Goal: Check status: Check status

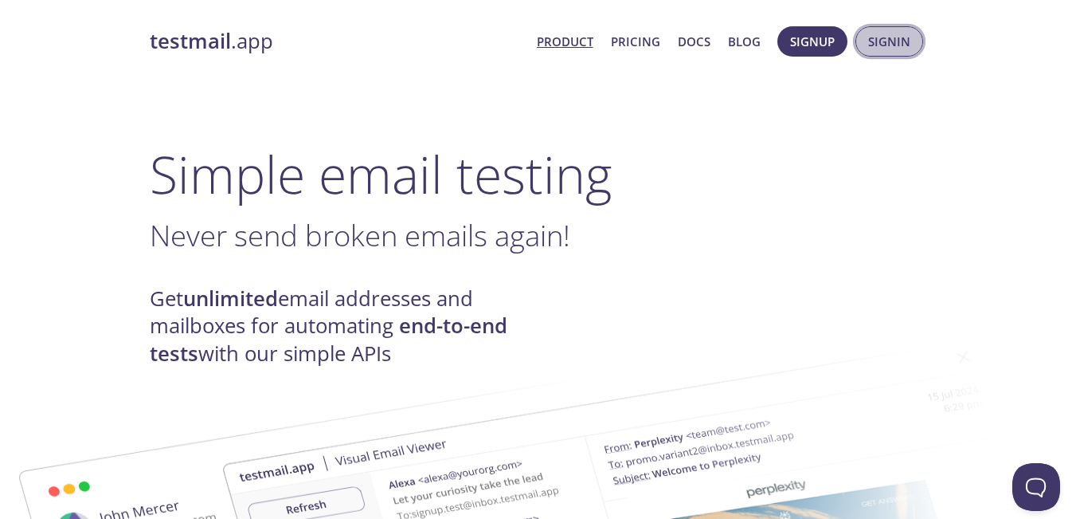
click at [876, 49] on span "Signin" at bounding box center [889, 41] width 42 height 21
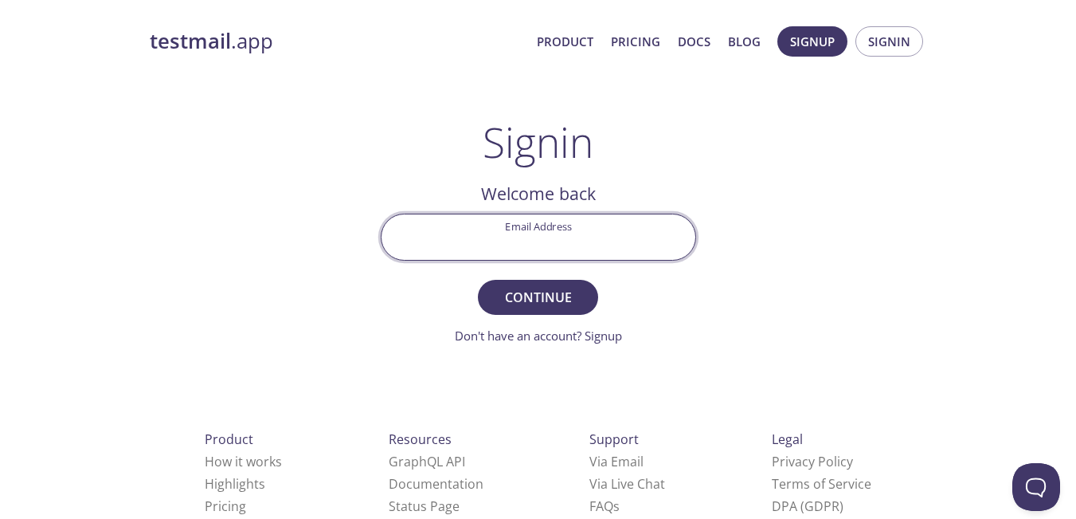
click at [562, 232] on input "Email Address" at bounding box center [539, 236] width 314 height 45
type input "[EMAIL_ADDRESS][DOMAIN_NAME]"
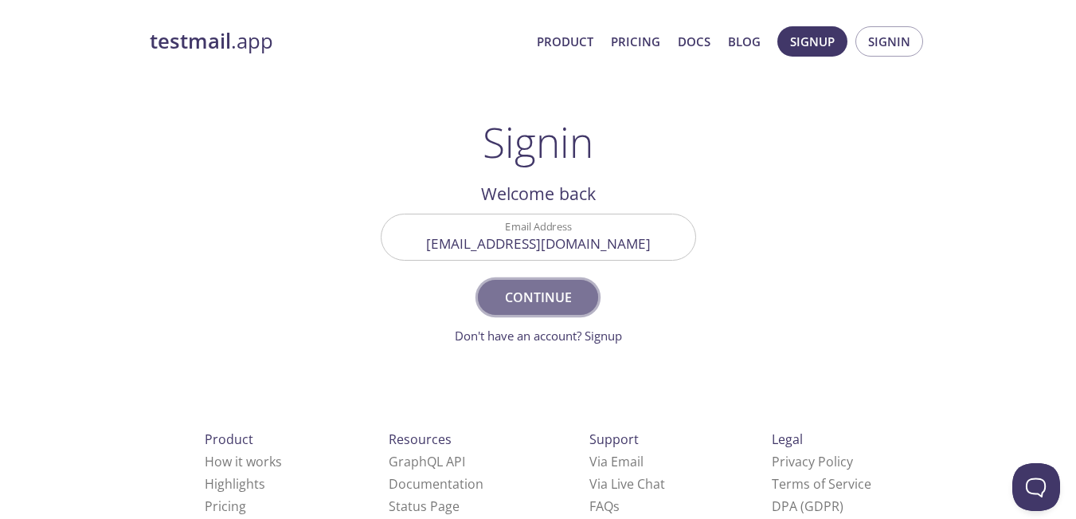
click at [567, 301] on span "Continue" at bounding box center [537, 297] width 84 height 22
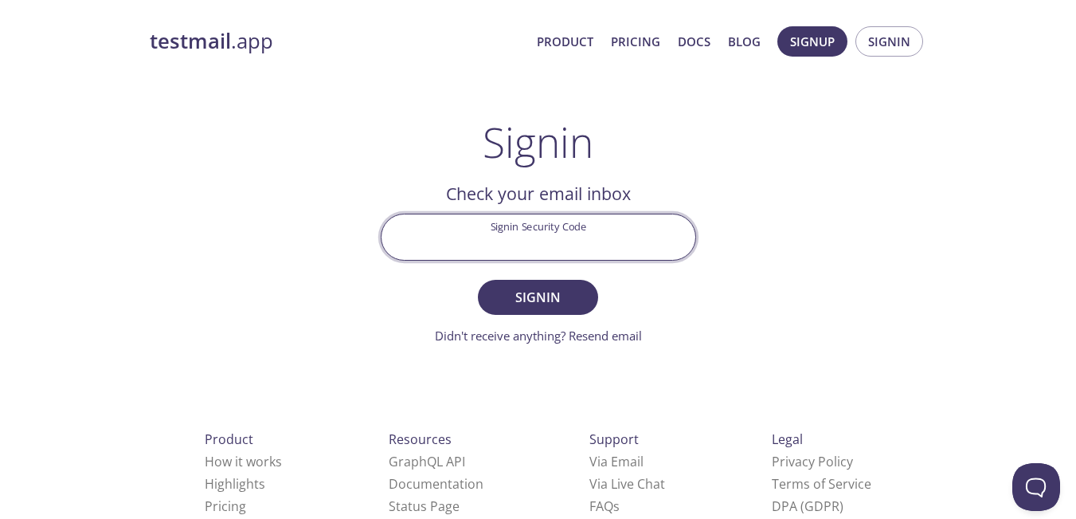
click at [530, 229] on input "Signin Security Code" at bounding box center [539, 236] width 314 height 45
paste input "R9KCXG6"
type input "R9KCXG6"
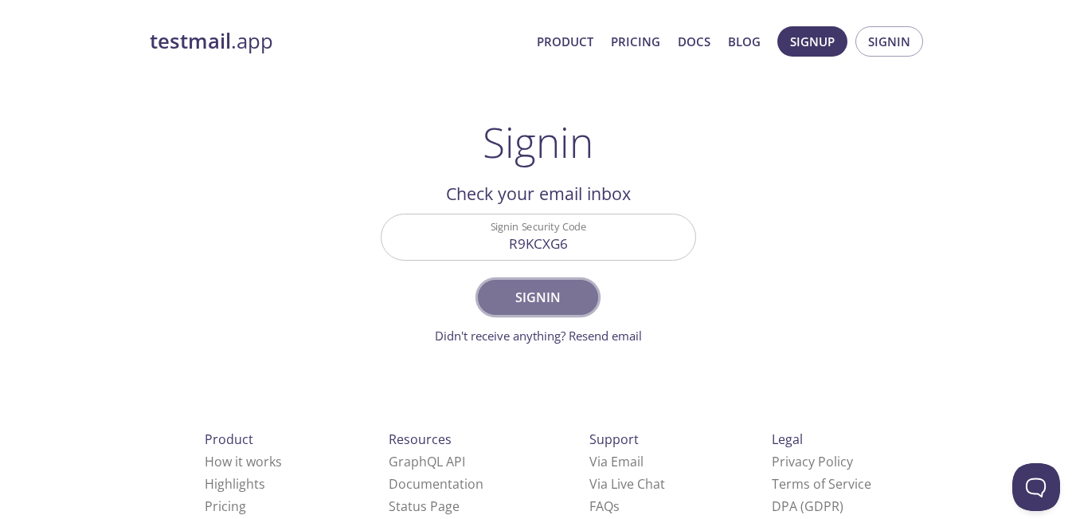
click at [548, 292] on span "Signin" at bounding box center [537, 297] width 84 height 22
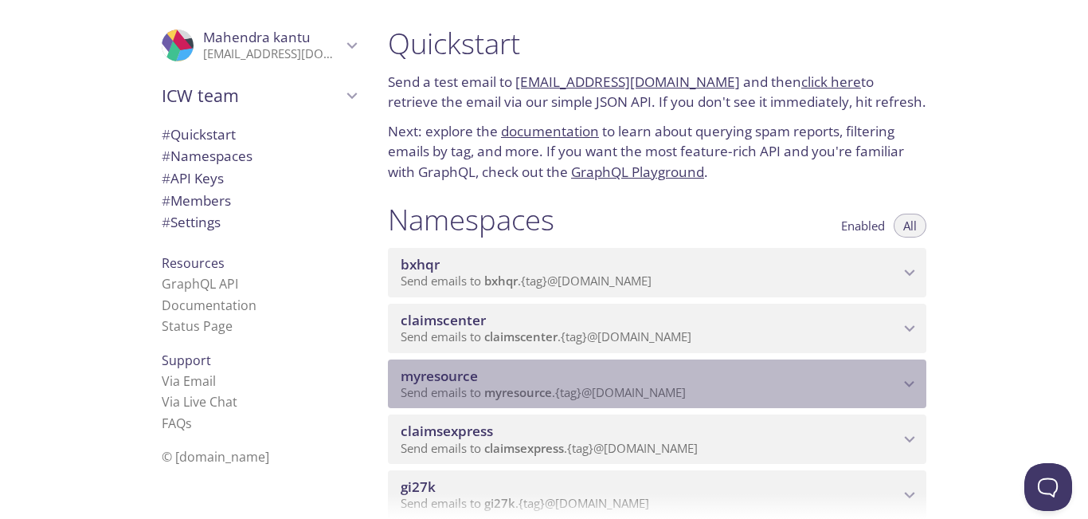
click at [884, 398] on p "Send emails to myresource . {tag} @[DOMAIN_NAME]" at bounding box center [650, 393] width 499 height 16
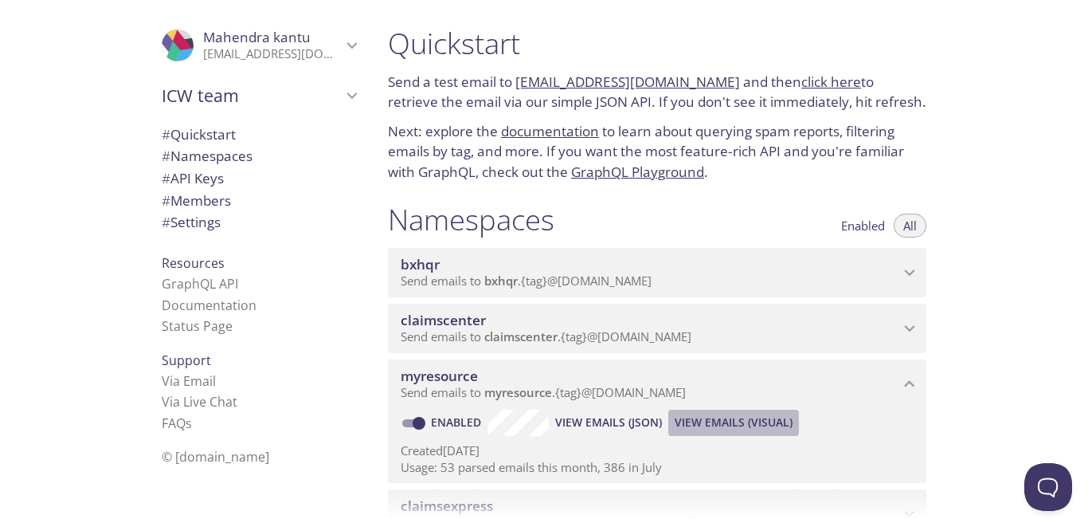
click at [723, 419] on span "View Emails (Visual)" at bounding box center [734, 422] width 118 height 19
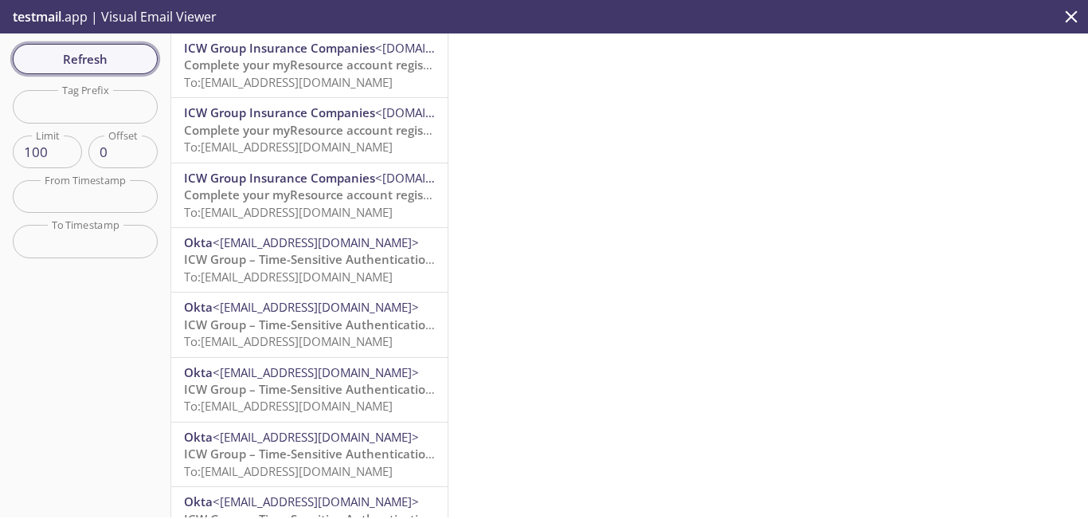
click at [110, 58] on span "Refresh" at bounding box center [84, 59] width 119 height 21
click at [139, 55] on span "Refresh" at bounding box center [84, 59] width 119 height 21
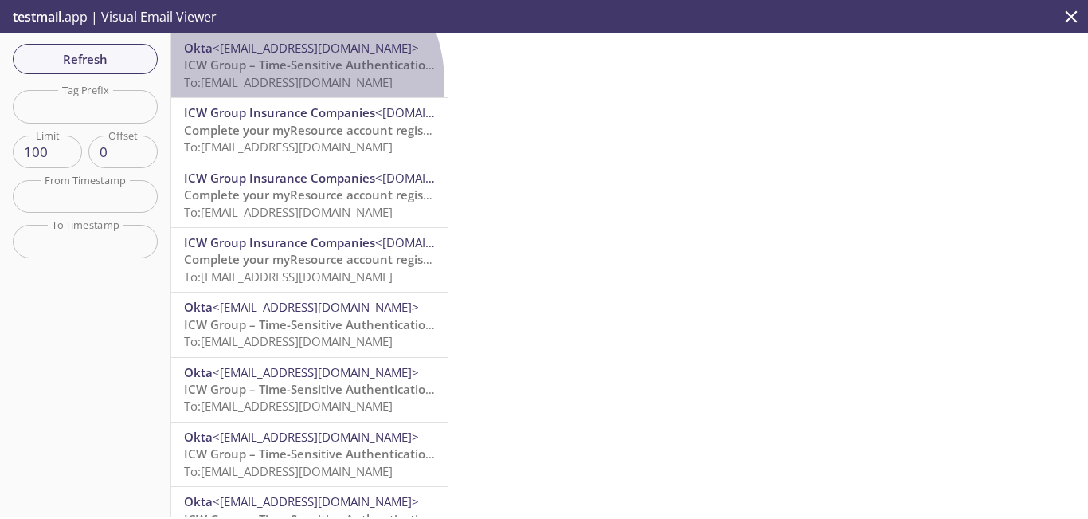
click at [294, 82] on span "To: [EMAIL_ADDRESS][DOMAIN_NAME]" at bounding box center [288, 82] width 209 height 16
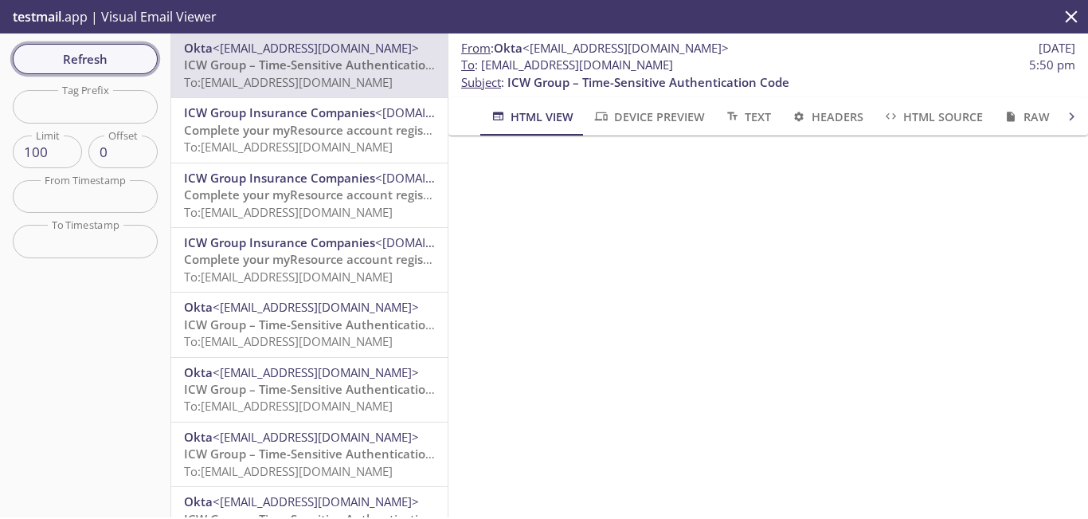
click at [119, 52] on span "Refresh" at bounding box center [84, 59] width 119 height 21
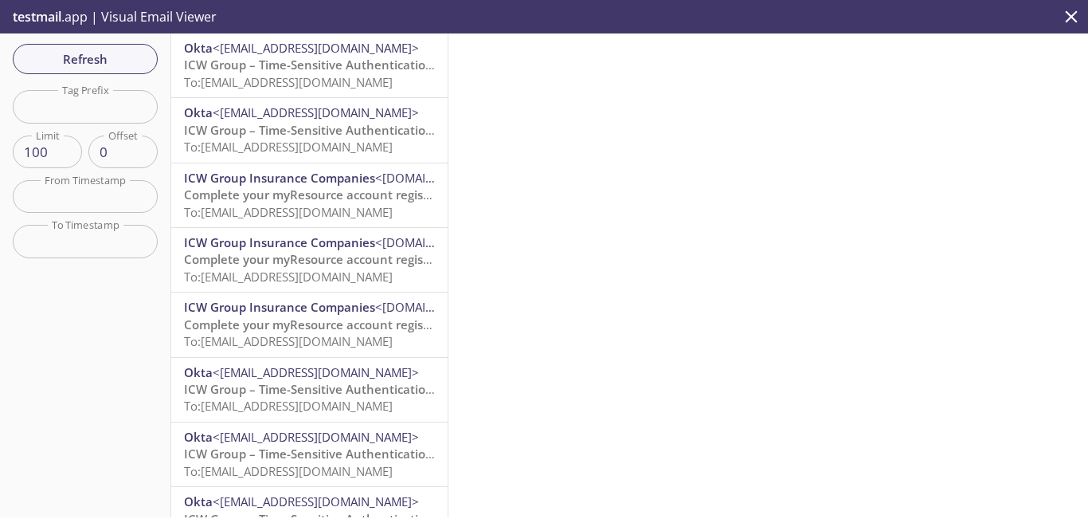
click at [338, 85] on span "To: [EMAIL_ADDRESS][DOMAIN_NAME]" at bounding box center [288, 82] width 209 height 16
